Goal: Navigation & Orientation: Find specific page/section

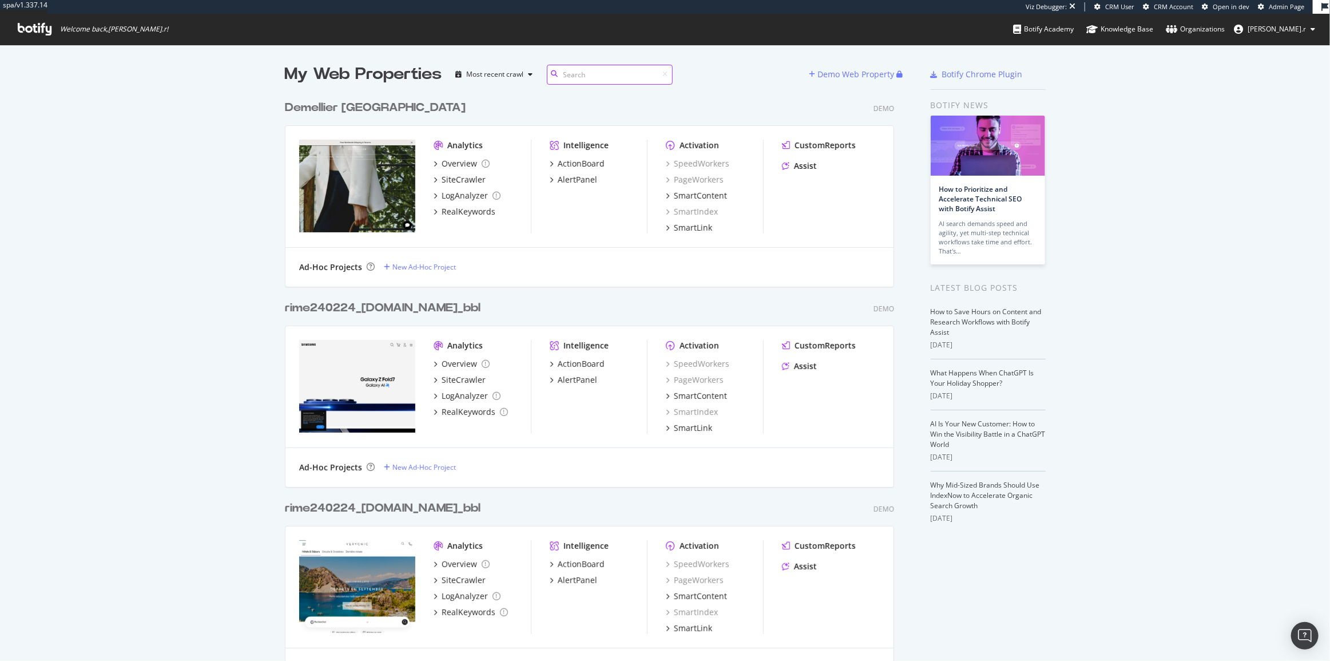
scroll to position [8937, 610]
